Goal: Transaction & Acquisition: Register for event/course

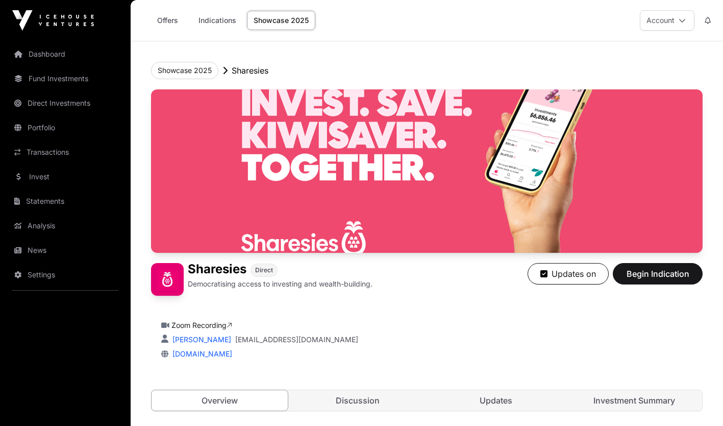
click at [652, 20] on button "Account" at bounding box center [667, 20] width 55 height 20
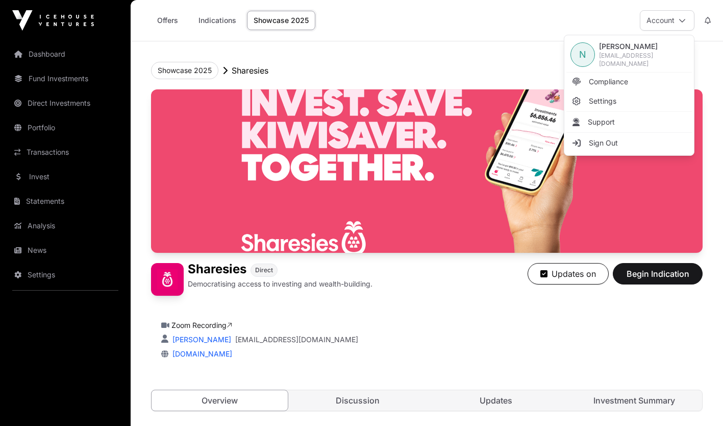
click at [394, 16] on div "Offers Indications Showcase 2025 Account" at bounding box center [427, 20] width 580 height 41
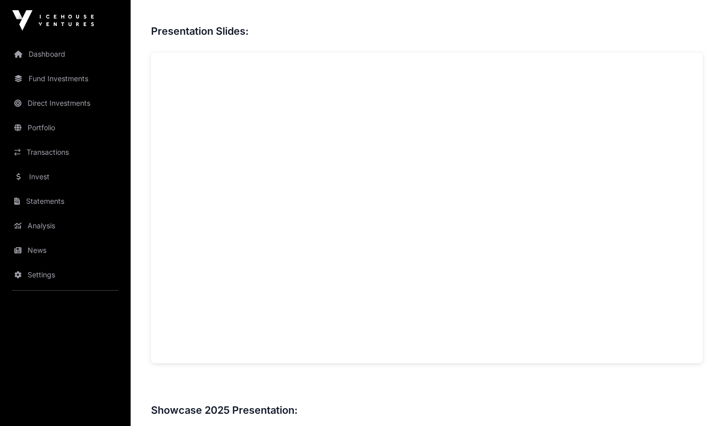
scroll to position [728, 0]
click at [243, 376] on div "Overview: Sharesies is a fintech platform aspiring to be at the heart of wealth…" at bounding box center [427, 253] width 552 height 1079
click at [348, 386] on h3 at bounding box center [427, 390] width 552 height 16
click at [652, 18] on h3 at bounding box center [427, 12] width 552 height 16
click at [709, 170] on div "Showcase 2025 Sharesies Sharesies Direct Democratising access to investing and …" at bounding box center [427, 324] width 592 height 2021
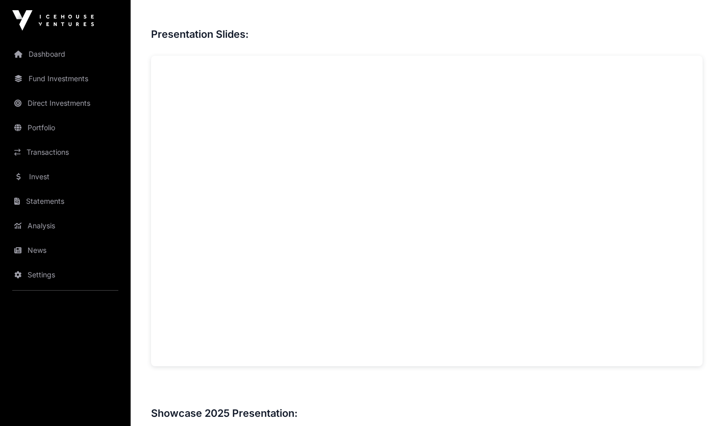
drag, startPoint x: 37, startPoint y: 313, endPoint x: 27, endPoint y: 314, distance: 10.8
click at [27, 314] on nav "Dashboard Fund Investments Direct Investments Portfolio Transactions Invest Sta…" at bounding box center [65, 229] width 131 height 377
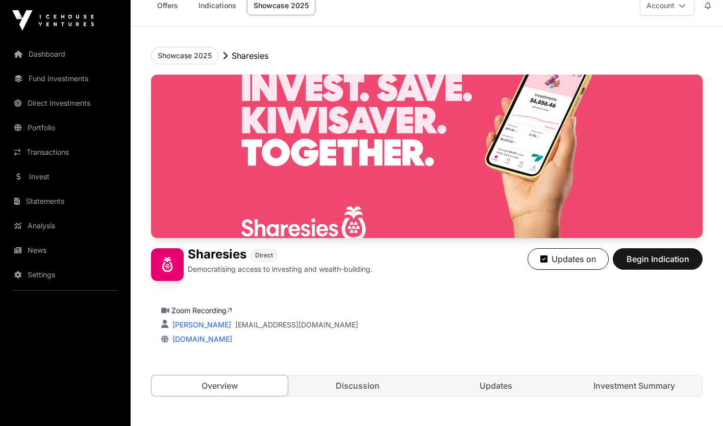
scroll to position [0, 0]
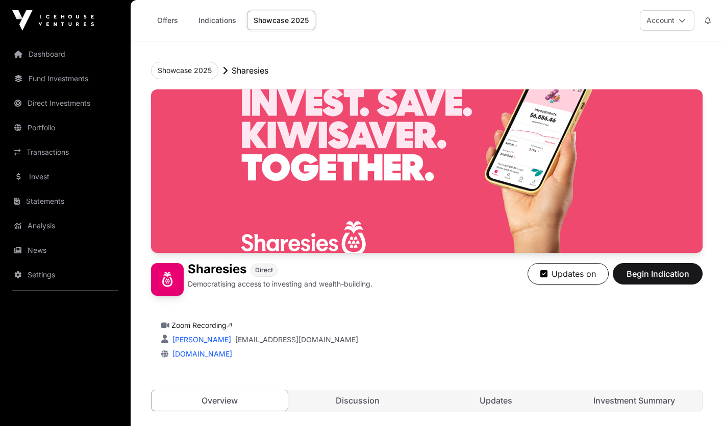
click at [50, 53] on link "Dashboard" at bounding box center [65, 54] width 114 height 22
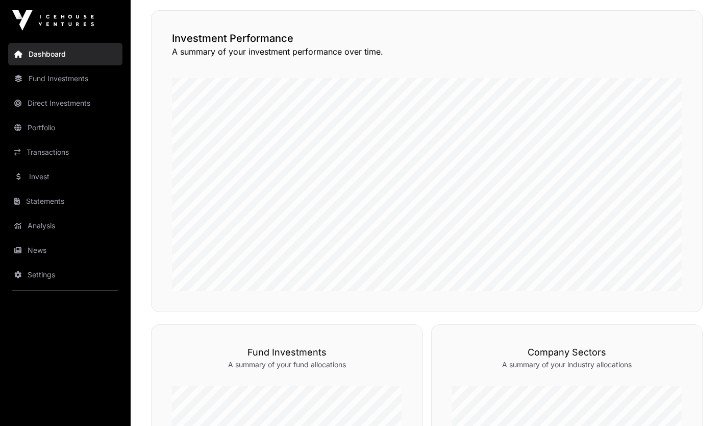
scroll to position [236, 0]
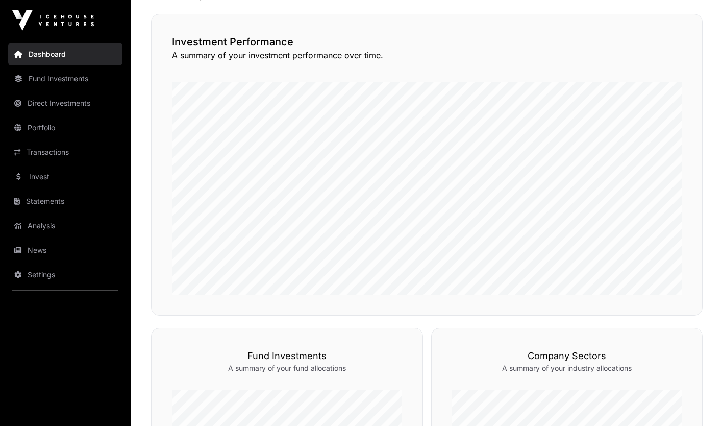
click at [82, 80] on link "Fund Investments" at bounding box center [65, 78] width 114 height 22
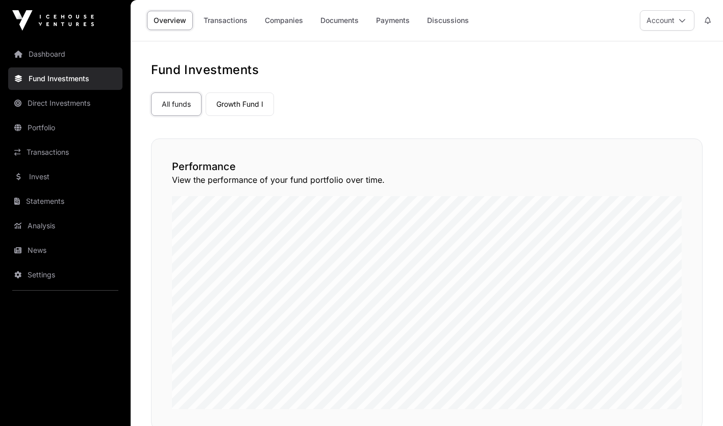
click at [83, 101] on link "Direct Investments" at bounding box center [65, 103] width 114 height 22
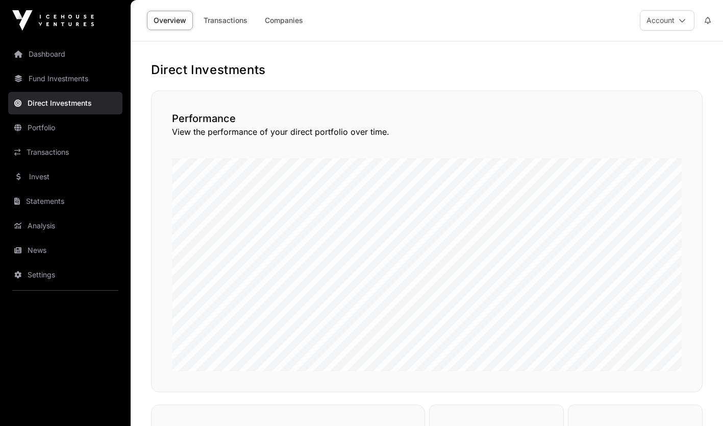
click at [62, 80] on link "Fund Investments" at bounding box center [65, 78] width 114 height 22
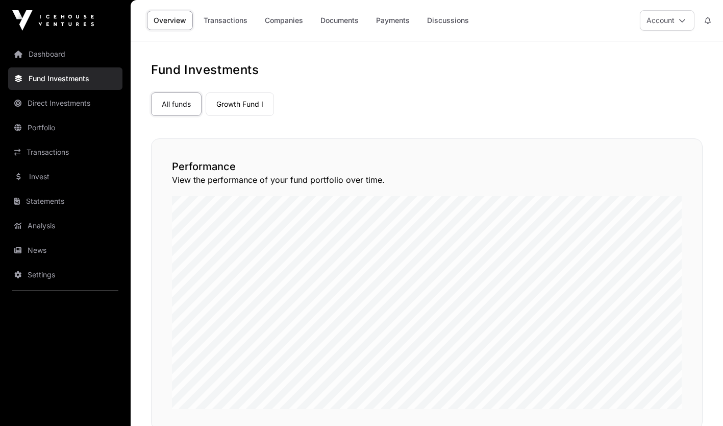
click at [66, 131] on link "Portfolio" at bounding box center [65, 127] width 114 height 22
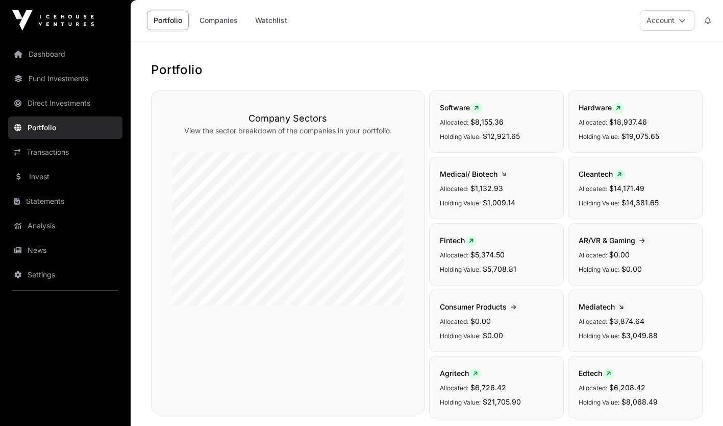
click at [54, 227] on link "Analysis" at bounding box center [65, 225] width 114 height 22
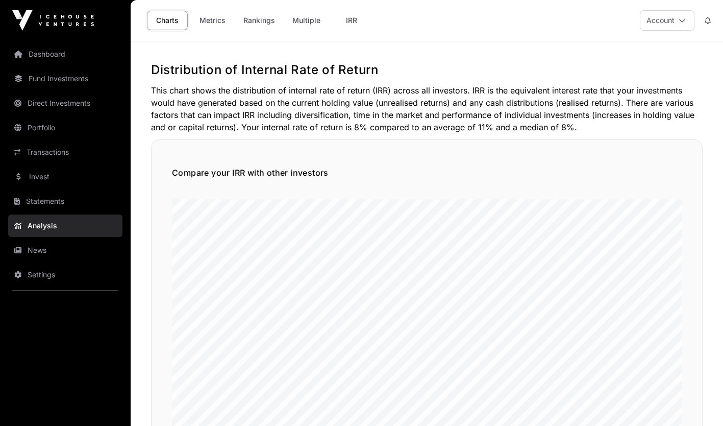
click at [64, 204] on link "Statements" at bounding box center [65, 201] width 114 height 22
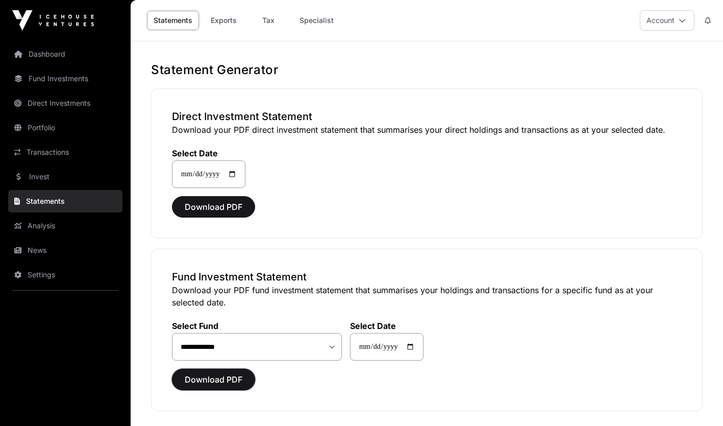
click at [218, 382] on span "Download PDF" at bounding box center [214, 379] width 58 height 12
click at [218, 381] on span "Download PDF" at bounding box center [214, 379] width 58 height 12
click at [66, 125] on link "Portfolio" at bounding box center [65, 127] width 114 height 22
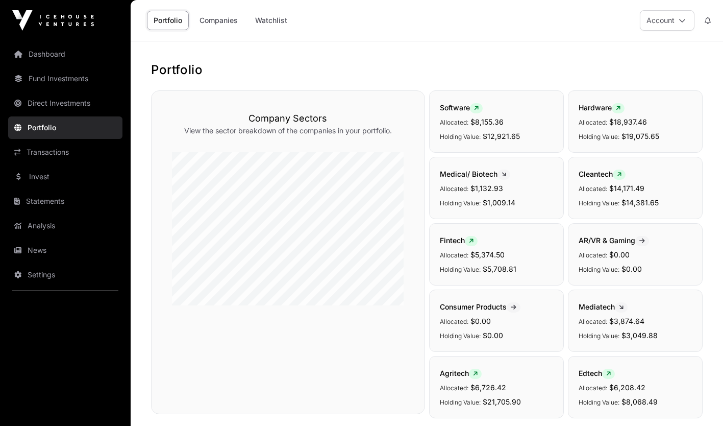
click at [212, 19] on link "Companies" at bounding box center [219, 20] width 52 height 19
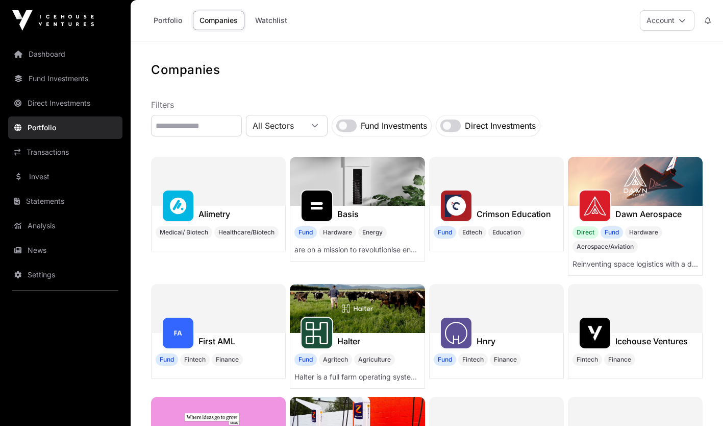
click at [169, 26] on link "Portfolio" at bounding box center [168, 20] width 42 height 19
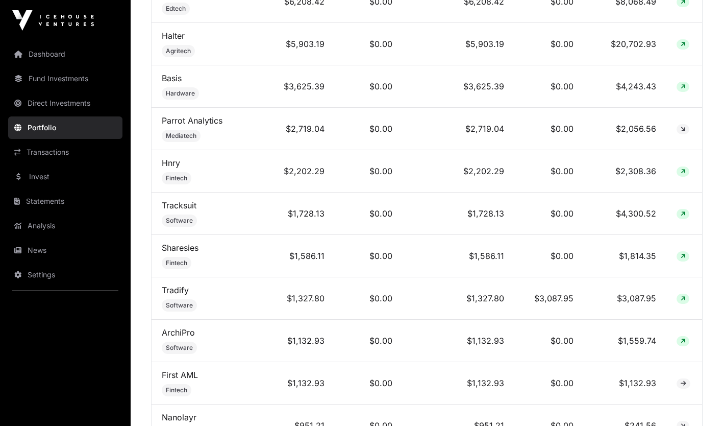
scroll to position [605, 0]
click at [173, 252] on link "Sharesies" at bounding box center [180, 247] width 37 height 10
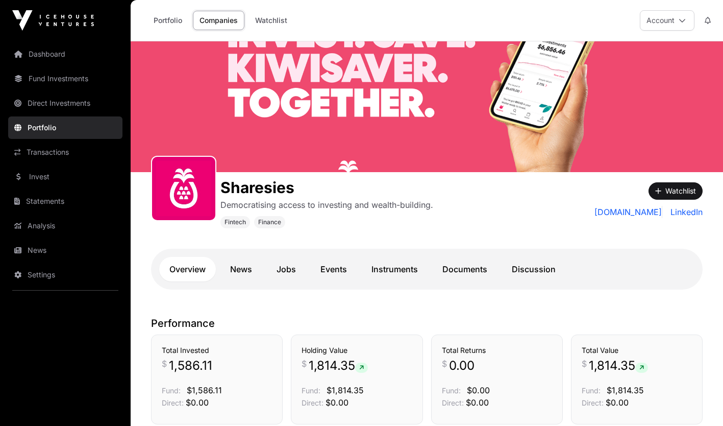
click at [44, 157] on link "Transactions" at bounding box center [65, 152] width 114 height 22
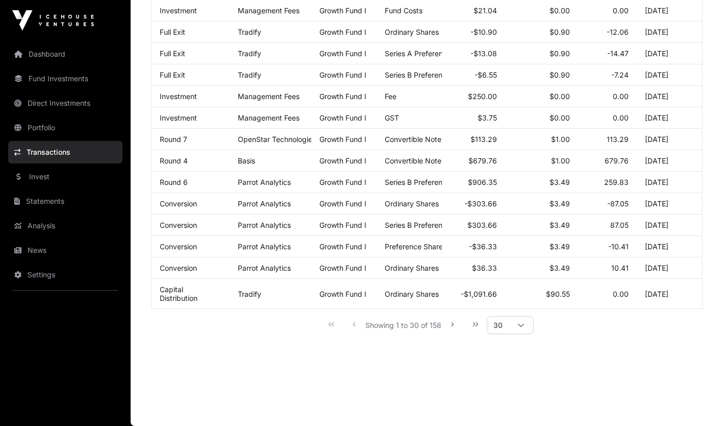
scroll to position [547, 0]
click at [478, 322] on icon "Last Page" at bounding box center [475, 323] width 7 height 7
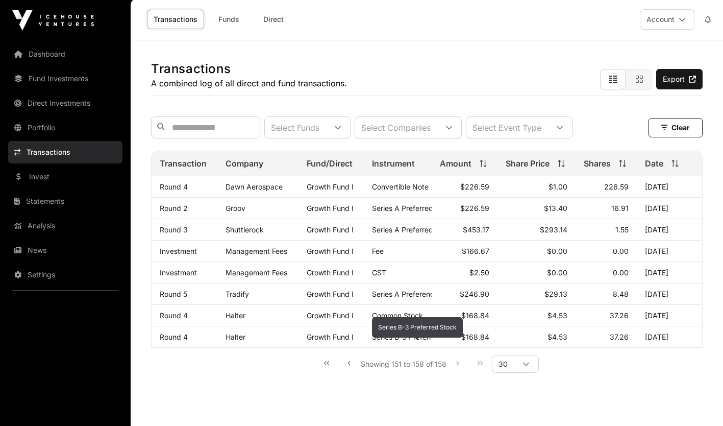
scroll to position [0, 0]
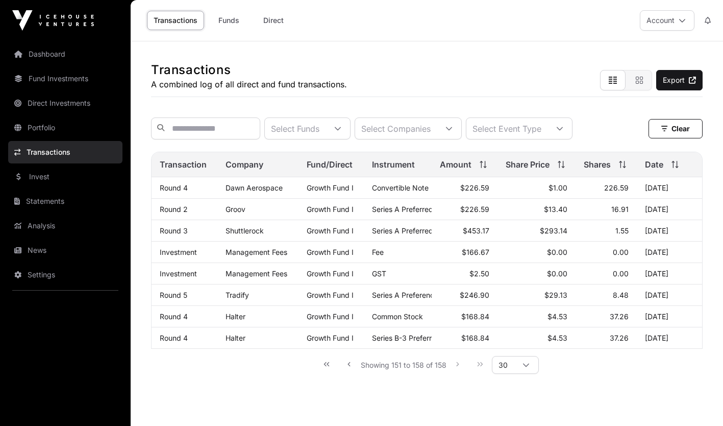
click at [56, 86] on link "Fund Investments" at bounding box center [65, 78] width 114 height 22
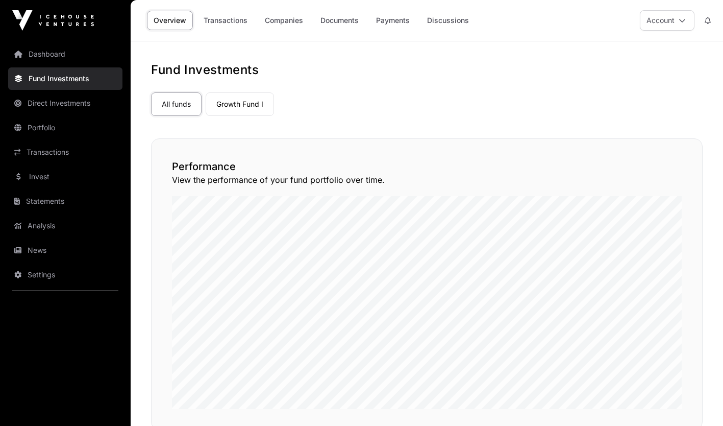
click at [65, 128] on link "Portfolio" at bounding box center [65, 127] width 114 height 22
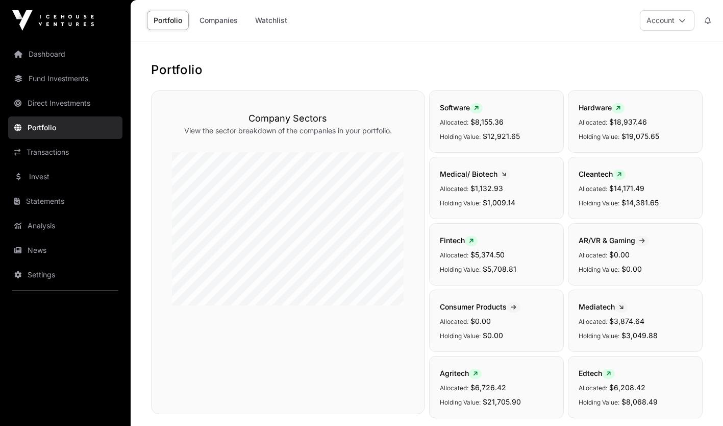
click at [83, 79] on link "Fund Investments" at bounding box center [65, 78] width 114 height 22
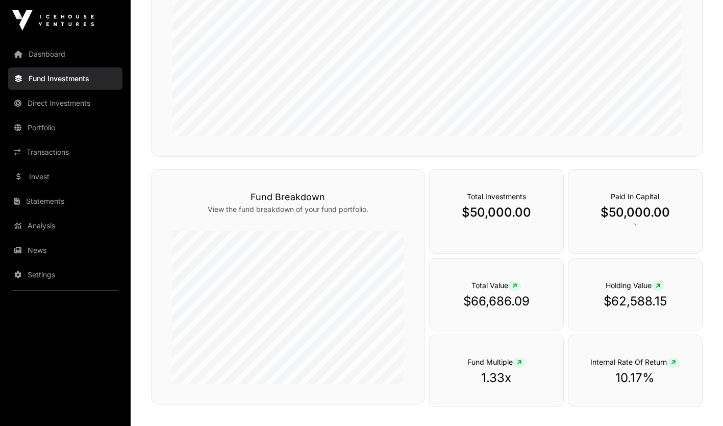
scroll to position [260, 0]
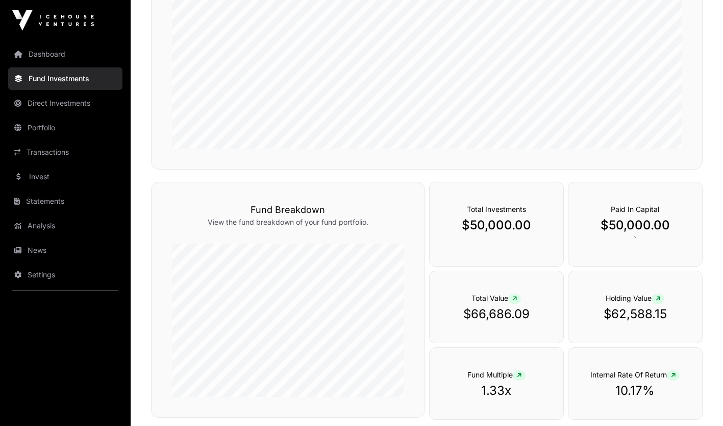
click at [46, 134] on link "Portfolio" at bounding box center [65, 127] width 114 height 22
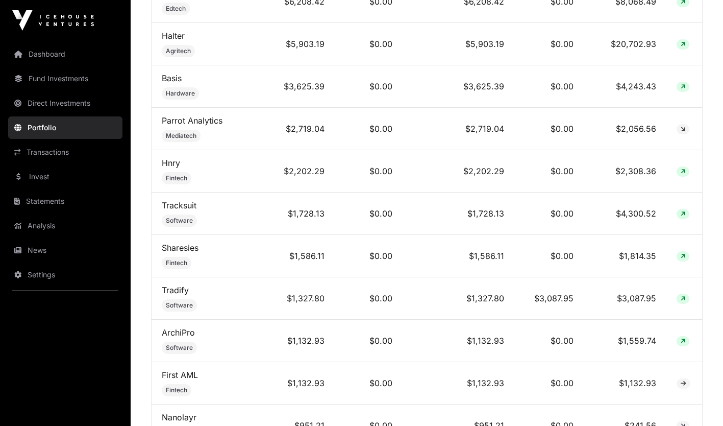
scroll to position [602, 0]
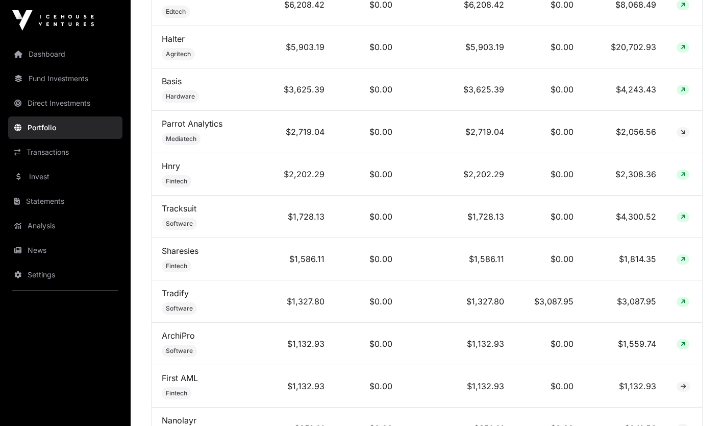
click at [237, 263] on td "Sharesies Fintech" at bounding box center [211, 259] width 119 height 42
click at [184, 256] on link "Sharesies" at bounding box center [180, 250] width 37 height 10
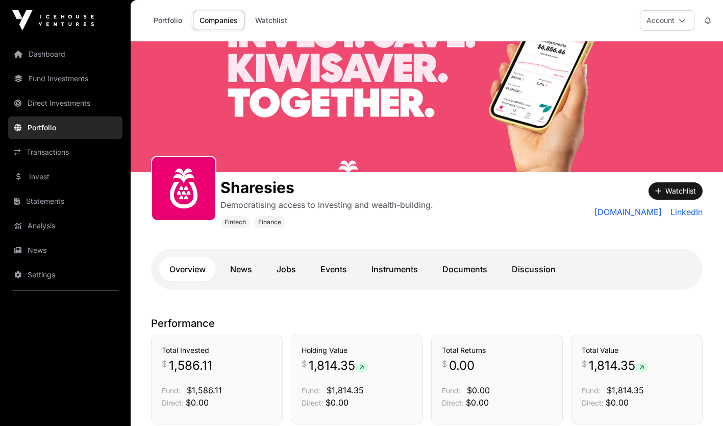
click at [43, 248] on link "News" at bounding box center [65, 250] width 114 height 22
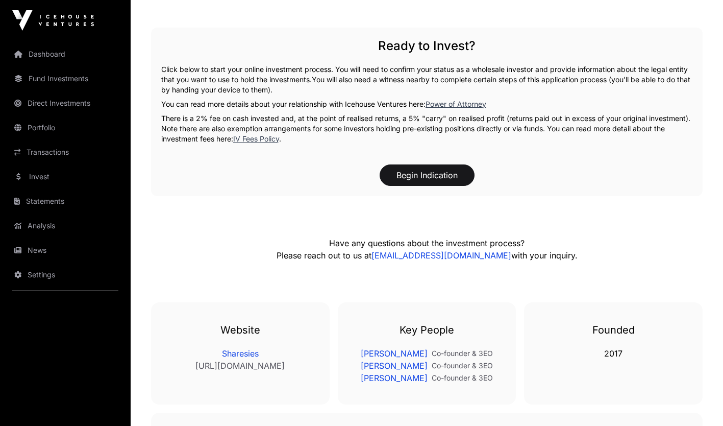
scroll to position [1536, 0]
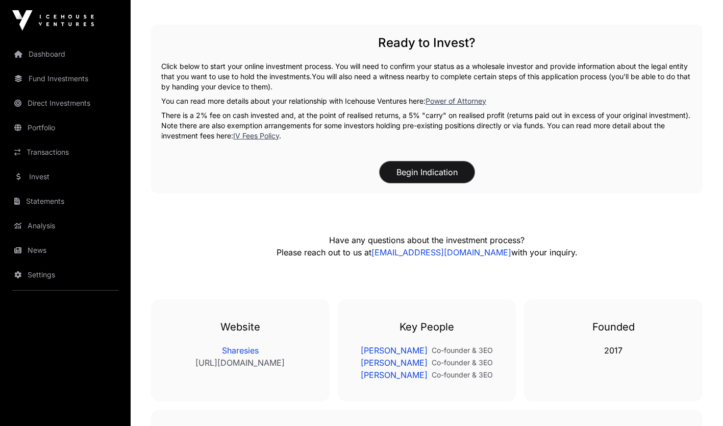
click at [421, 176] on button "Begin Indication" at bounding box center [427, 171] width 95 height 21
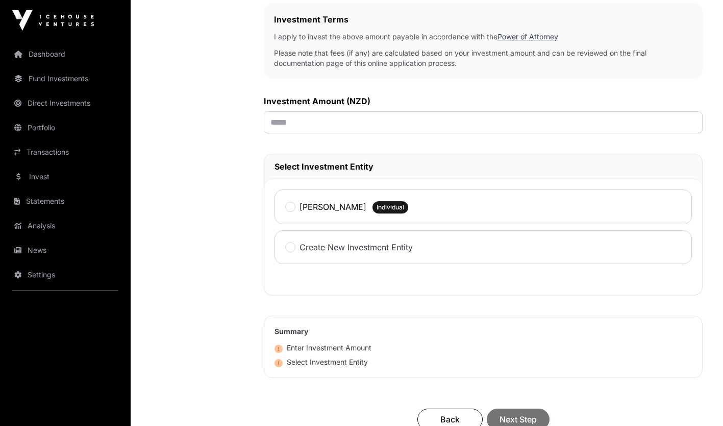
scroll to position [341, 0]
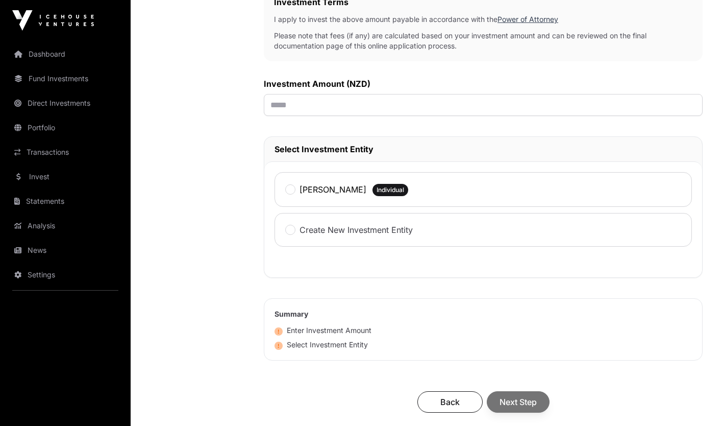
click at [296, 188] on div "Nicholas Frederick Main" at bounding box center [325, 189] width 81 height 13
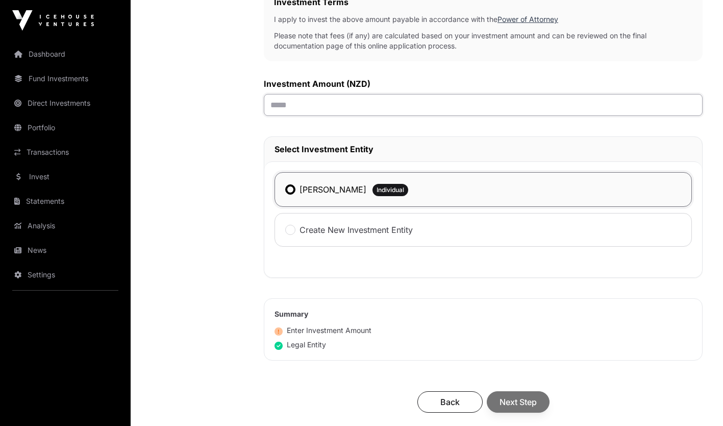
click at [293, 107] on input "text" at bounding box center [483, 105] width 439 height 22
type input "*******"
click at [529, 405] on div "Back Next Step" at bounding box center [483, 401] width 418 height 21
click at [522, 403] on span "Next Step" at bounding box center [518, 401] width 37 height 12
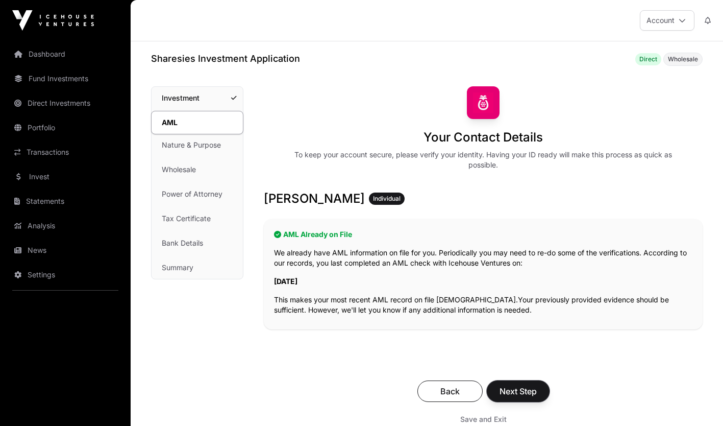
click at [515, 394] on span "Next Step" at bounding box center [518, 391] width 37 height 12
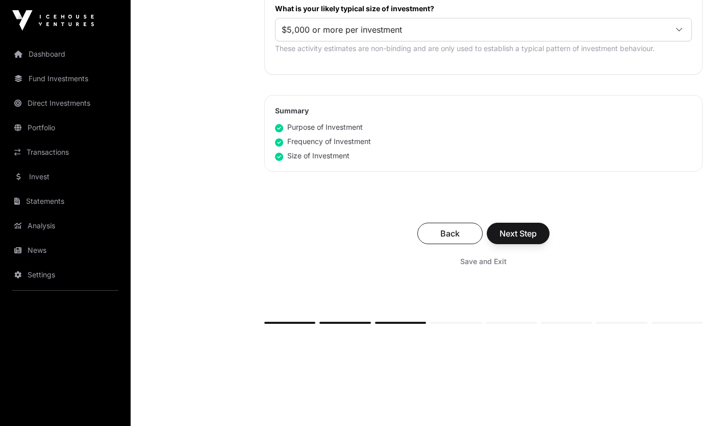
scroll to position [628, 0]
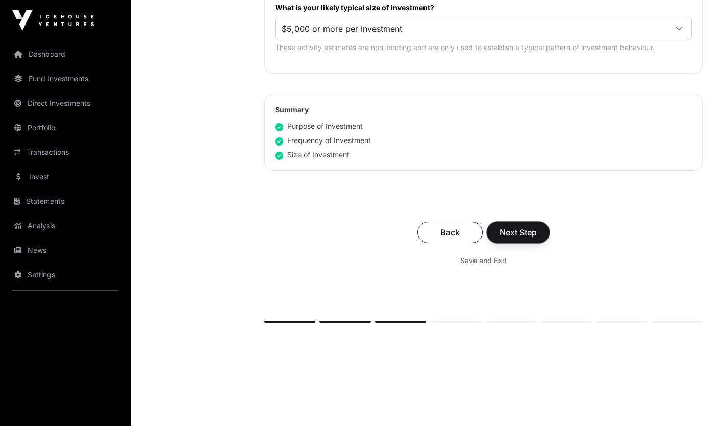
click at [519, 232] on span "Next Step" at bounding box center [518, 232] width 37 height 12
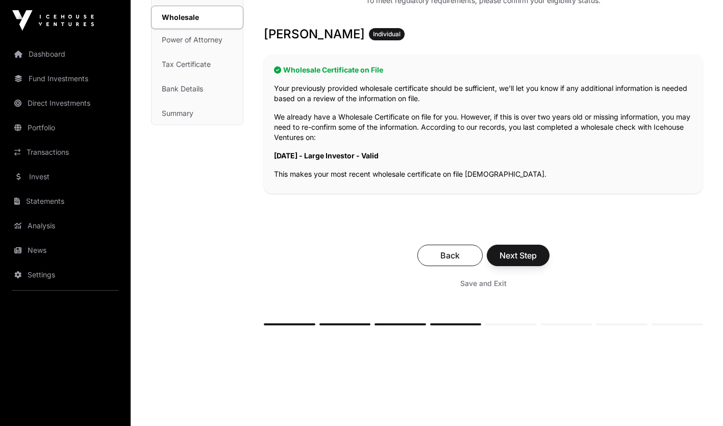
scroll to position [152, 0]
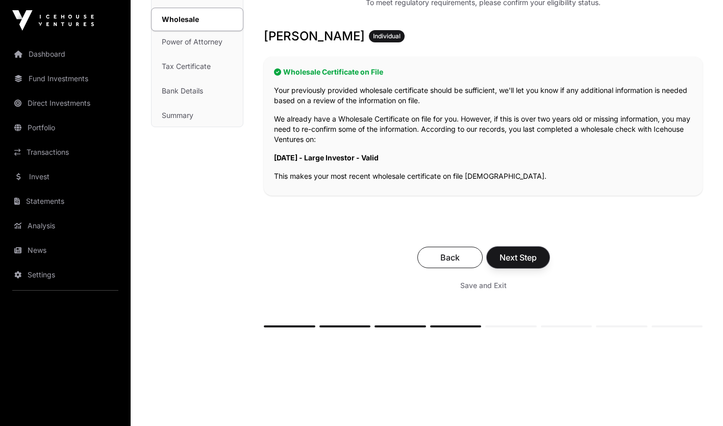
click at [527, 257] on span "Next Step" at bounding box center [518, 257] width 37 height 12
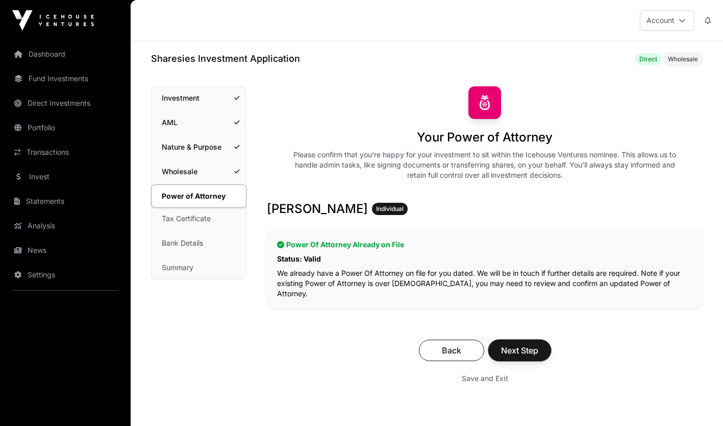
click at [519, 344] on span "Next Step" at bounding box center [519, 350] width 37 height 12
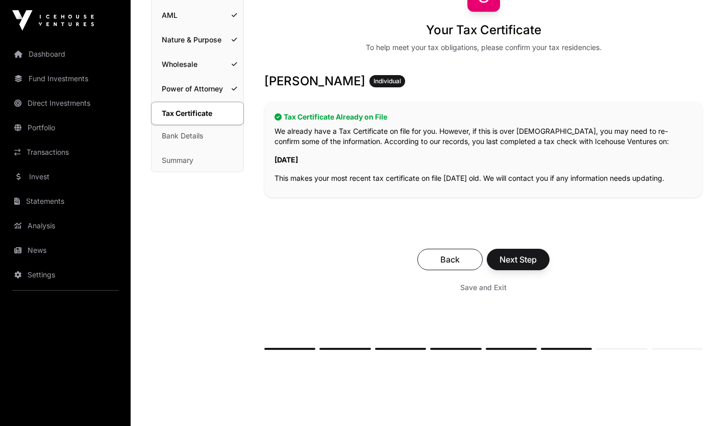
scroll to position [132, 0]
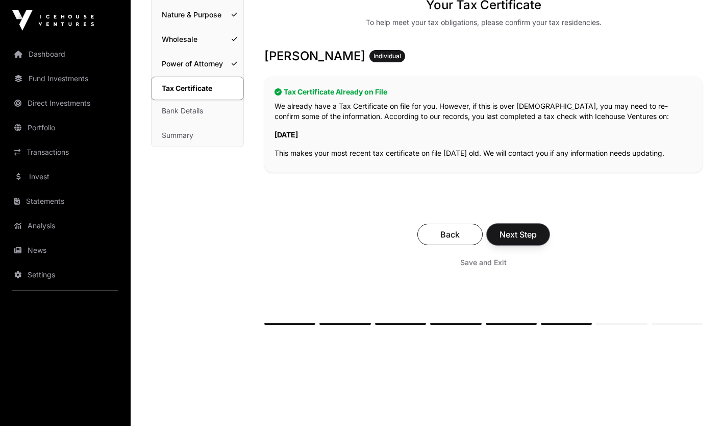
click at [529, 234] on span "Next Step" at bounding box center [518, 234] width 37 height 12
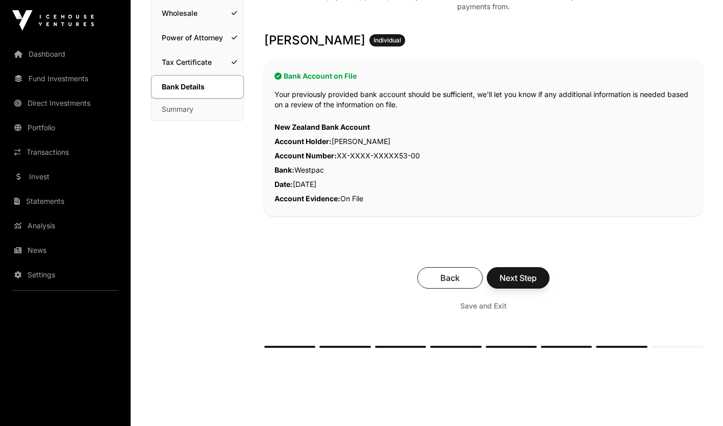
scroll to position [159, 0]
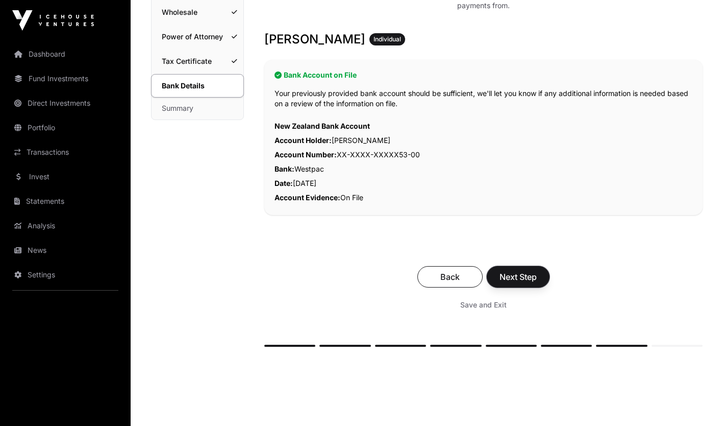
click at [516, 279] on span "Next Step" at bounding box center [518, 276] width 37 height 12
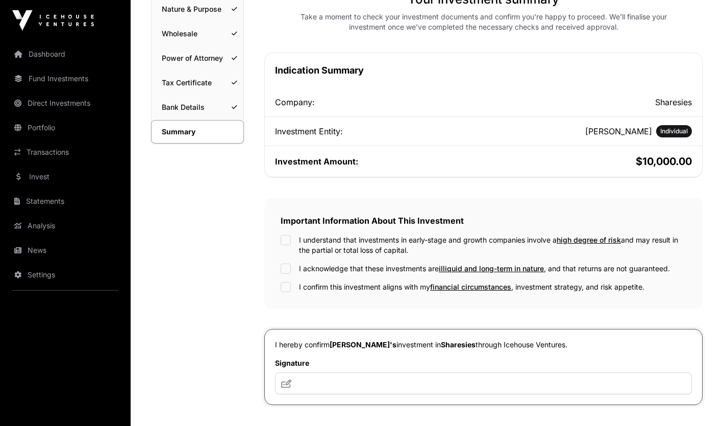
scroll to position [146, 0]
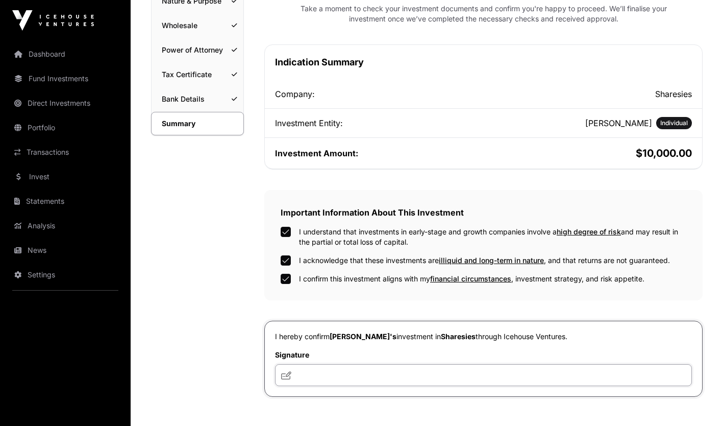
click at [310, 375] on input "text" at bounding box center [483, 375] width 417 height 22
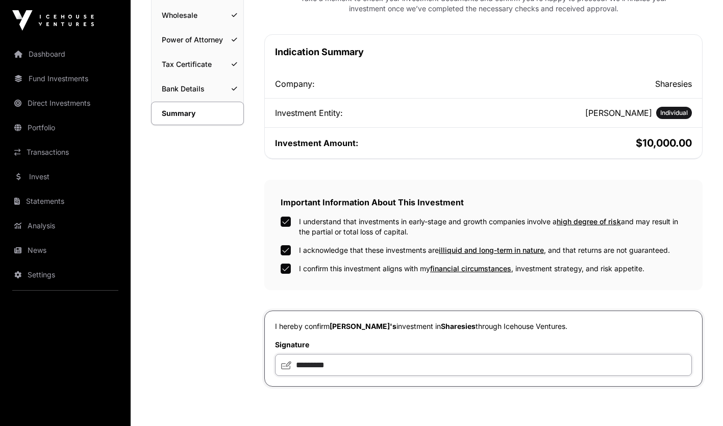
scroll to position [250, 0]
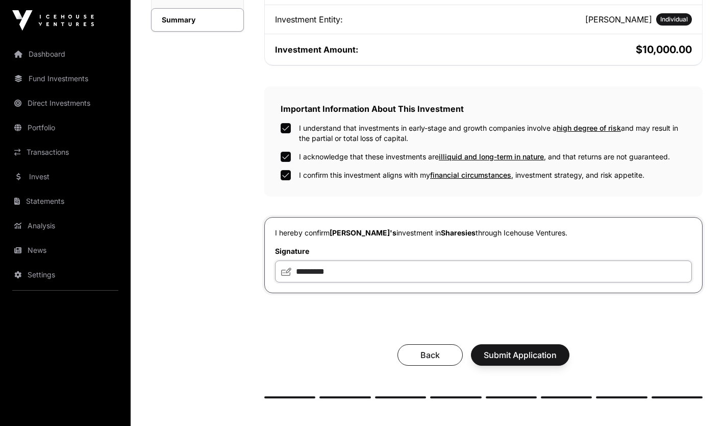
type input "*********"
click at [522, 357] on span "Submit Application" at bounding box center [520, 354] width 73 height 12
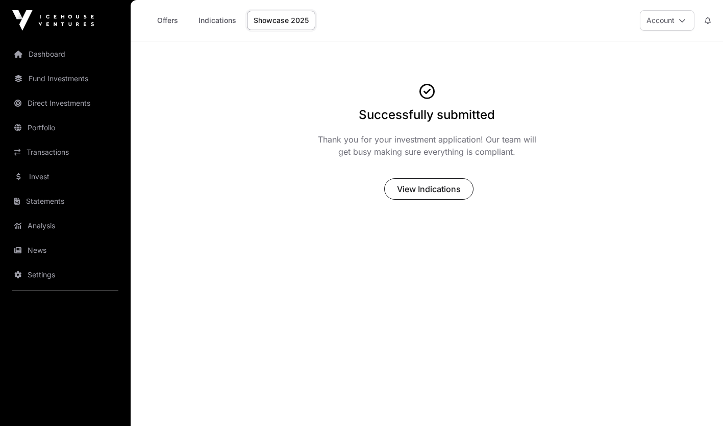
click at [612, 83] on div "Successfully submitted Thank you for your investment application! Our team will…" at bounding box center [427, 147] width 592 height 130
